Goal: Task Accomplishment & Management: Manage account settings

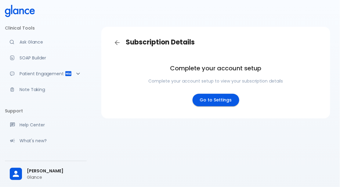
click at [211, 99] on link "Go to Settings" at bounding box center [215, 100] width 47 height 13
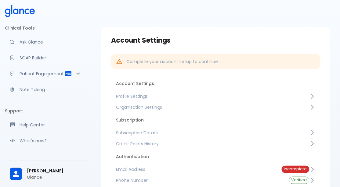
click at [166, 131] on span "Subscription Details" at bounding box center [212, 133] width 193 height 6
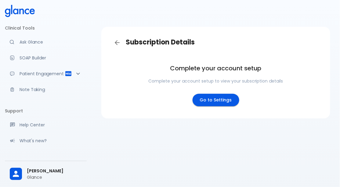
click at [206, 99] on link "Go to Settings" at bounding box center [215, 100] width 47 height 13
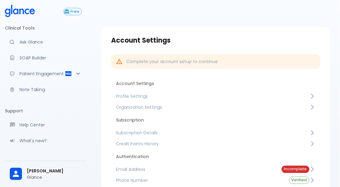
click at [149, 131] on span "Subscription Details" at bounding box center [212, 133] width 193 height 6
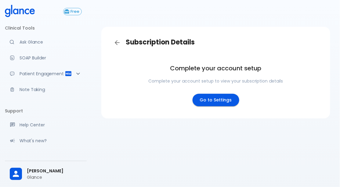
click at [212, 104] on link "Go to Settings" at bounding box center [215, 100] width 47 height 13
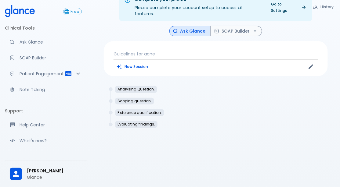
scroll to position [53, 0]
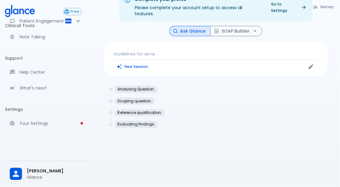
click at [57, 123] on p "Your Settings" at bounding box center [51, 123] width 62 height 6
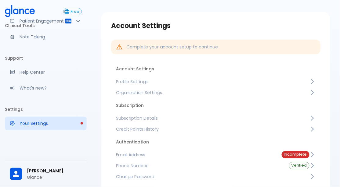
click at [141, 113] on link "Subscription Details" at bounding box center [215, 118] width 209 height 11
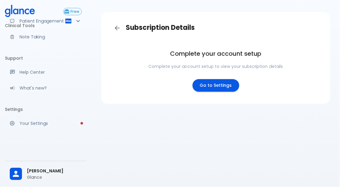
click at [212, 84] on link "Go to Settings" at bounding box center [215, 85] width 47 height 13
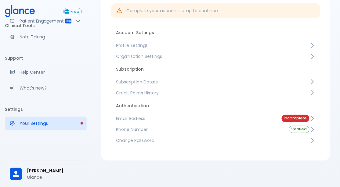
click at [149, 118] on span "Email Address" at bounding box center [194, 119] width 156 height 6
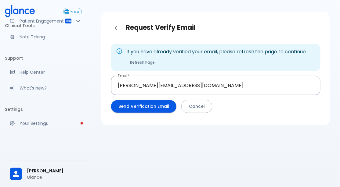
scroll to position [44, 0]
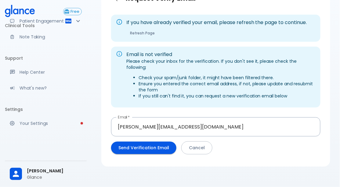
click at [142, 142] on button "Send Verification Email" at bounding box center [143, 148] width 65 height 13
click at [137, 143] on button "Send Verification Email" at bounding box center [143, 148] width 65 height 13
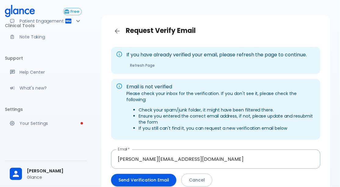
scroll to position [0, 0]
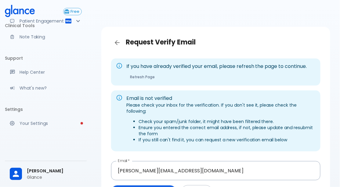
click at [42, 123] on p "Your Settings" at bounding box center [51, 123] width 62 height 6
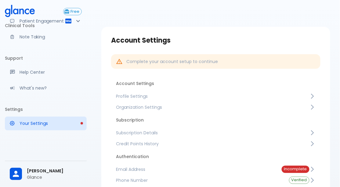
click at [213, 131] on span "Subscription Details" at bounding box center [212, 133] width 193 height 6
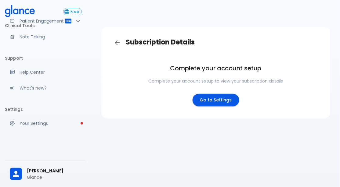
click at [184, 160] on div "Subscription Details Complete your account setup Complete your account setup to…" at bounding box center [215, 101] width 248 height 202
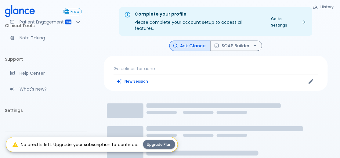
scroll to position [53, 0]
click at [30, 123] on p "Your Settings" at bounding box center [51, 123] width 62 height 6
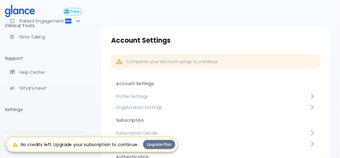
click at [163, 144] on button "Upgrade Plan" at bounding box center [159, 144] width 32 height 9
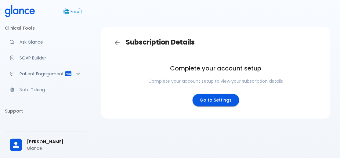
click at [216, 102] on link "Go to Settings" at bounding box center [215, 100] width 47 height 13
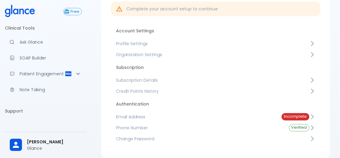
scroll to position [64, 0]
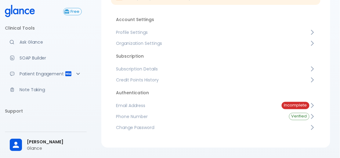
click at [268, 59] on li "Subscription" at bounding box center [215, 56] width 209 height 15
click at [150, 64] on link "Subscription Details" at bounding box center [215, 68] width 209 height 11
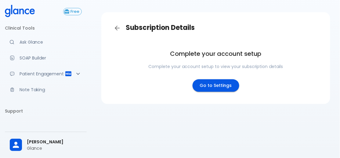
scroll to position [20, 0]
click at [221, 79] on link "Go to Settings" at bounding box center [215, 85] width 47 height 13
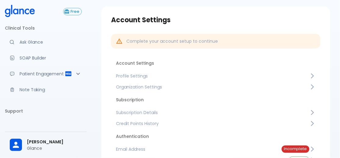
click at [46, 151] on p "Glance" at bounding box center [54, 148] width 55 height 6
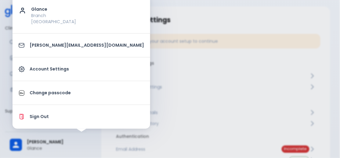
click at [65, 118] on p "Sign Out" at bounding box center [87, 116] width 114 height 6
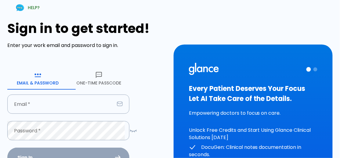
click at [24, 105] on div "Email   * Email   *" at bounding box center [68, 104] width 122 height 19
type input "michaellatif2010@gmail.com"
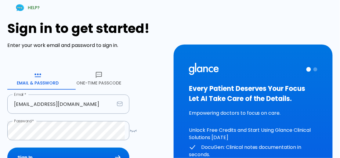
click at [7, 148] on button "Sign In" at bounding box center [68, 158] width 122 height 20
